Goal: Task Accomplishment & Management: Use online tool/utility

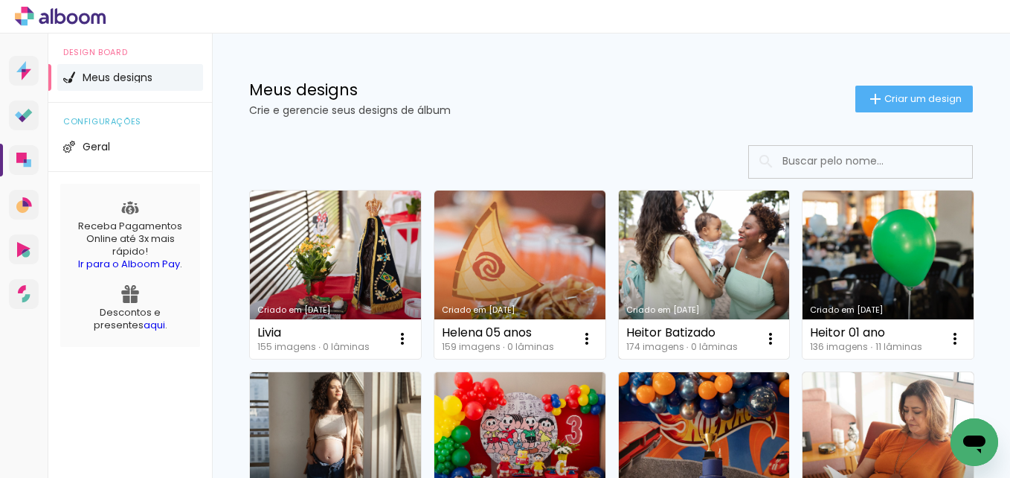
click at [733, 246] on link "Criado em 08/09/25" at bounding box center [704, 274] width 171 height 168
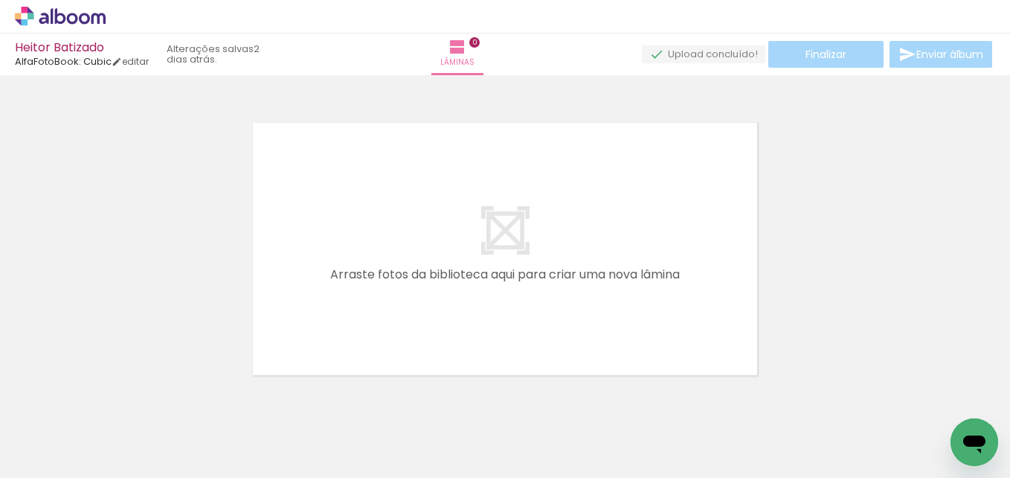
click at [62, 19] on icon at bounding box center [60, 16] width 91 height 19
